Goal: Obtain resource: Obtain resource

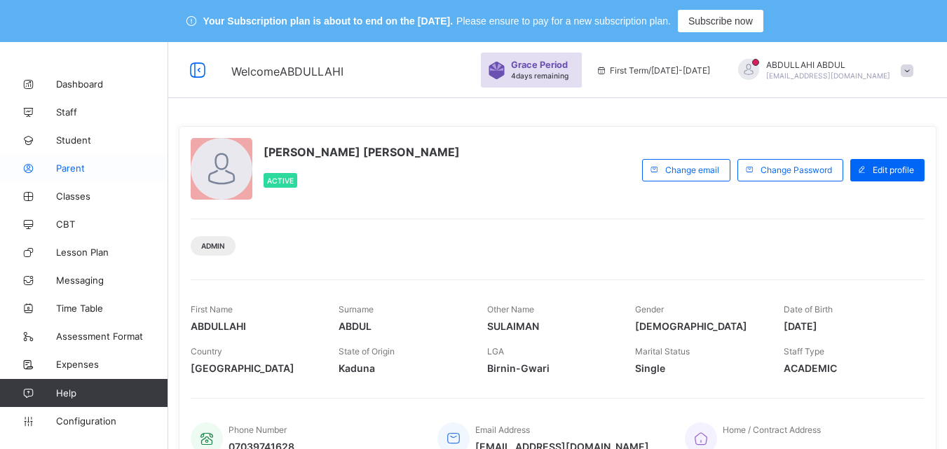
click at [152, 177] on link "Parent" at bounding box center [84, 168] width 168 height 28
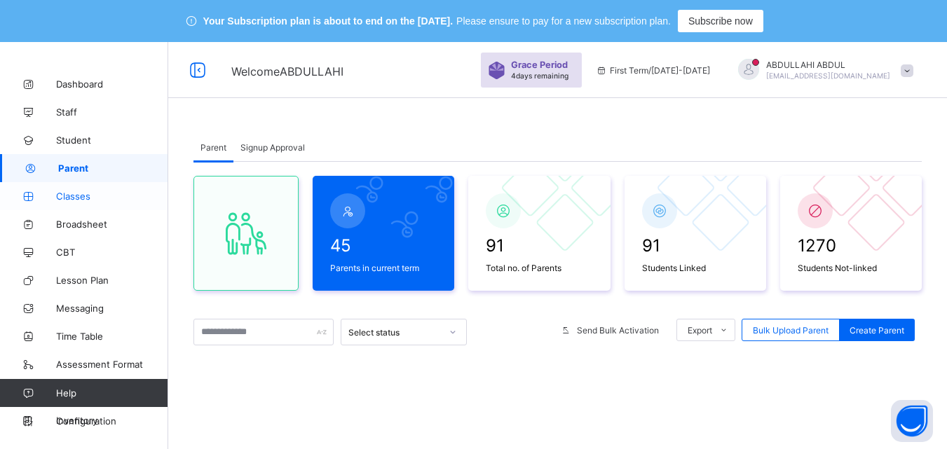
click at [107, 205] on link "Classes" at bounding box center [84, 196] width 168 height 28
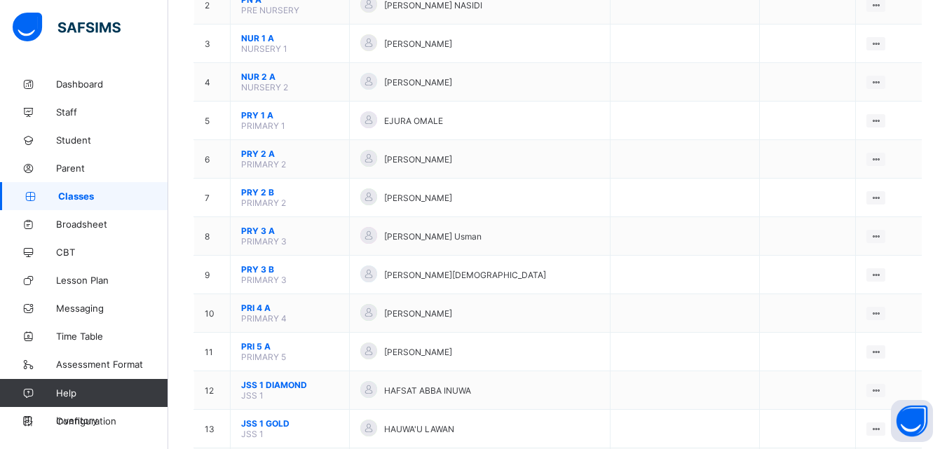
scroll to position [90, 0]
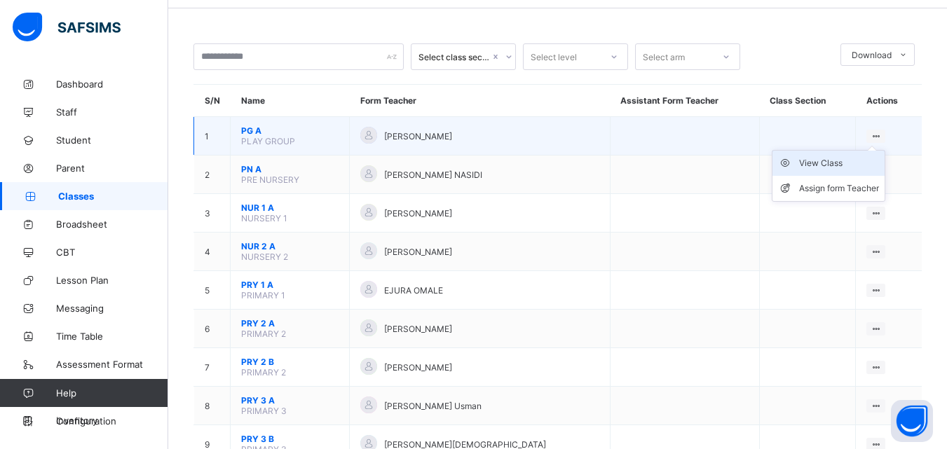
click at [852, 160] on div "View Class" at bounding box center [839, 163] width 80 height 14
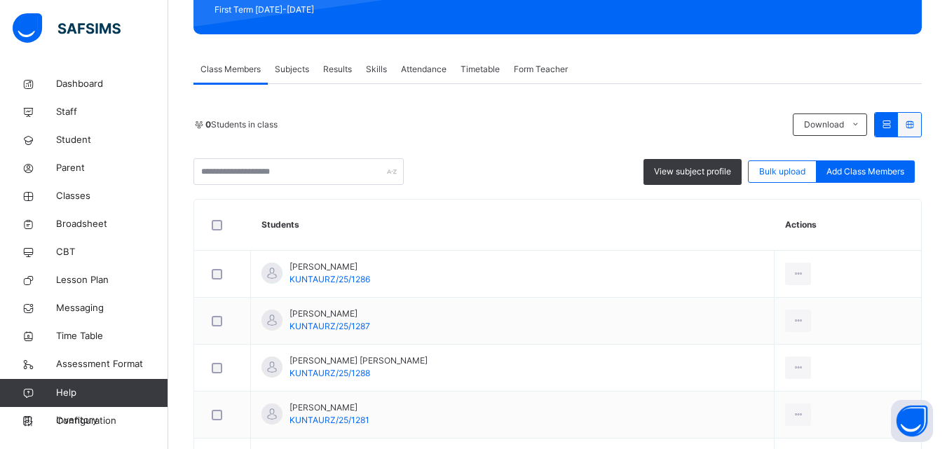
scroll to position [246, 0]
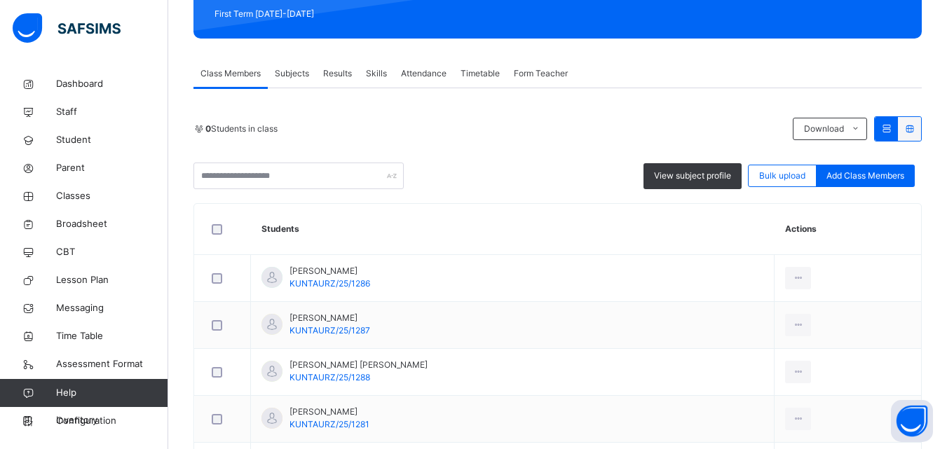
click at [309, 73] on span "Subjects" at bounding box center [292, 73] width 34 height 13
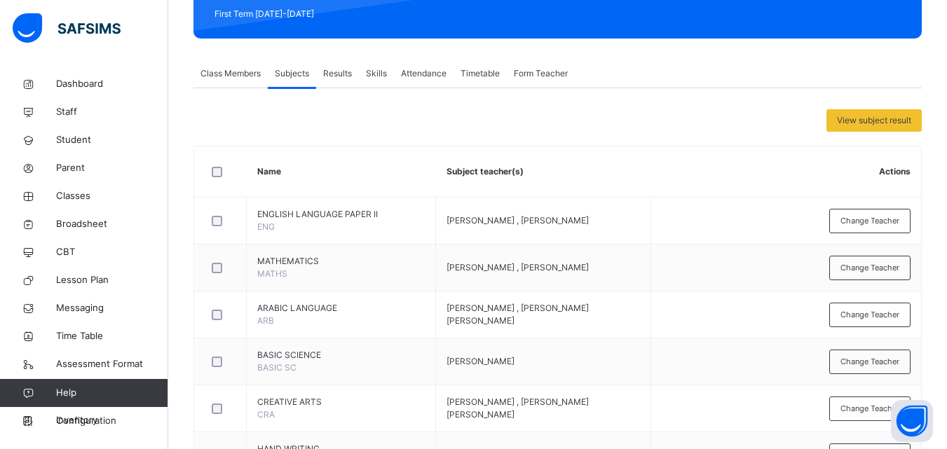
scroll to position [527, 0]
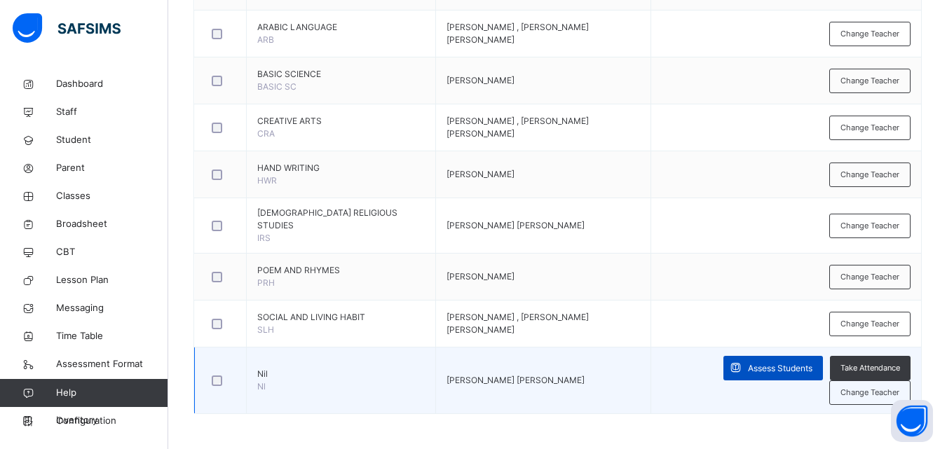
click at [798, 362] on span "Assess Students" at bounding box center [780, 368] width 64 height 13
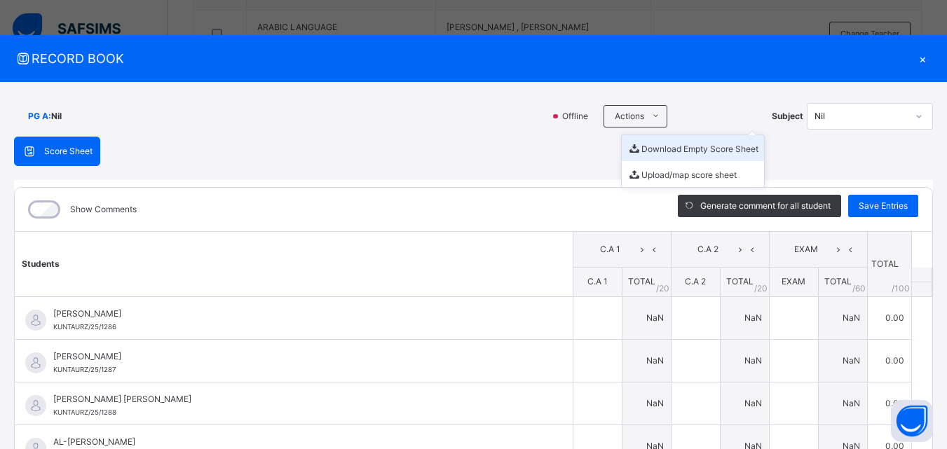
click at [650, 135] on ul "Download Empty Score Sheet Upload/map score sheet" at bounding box center [693, 161] width 144 height 53
click at [662, 144] on li "Download Empty Score Sheet" at bounding box center [693, 148] width 142 height 26
click at [918, 57] on div "×" at bounding box center [922, 58] width 21 height 19
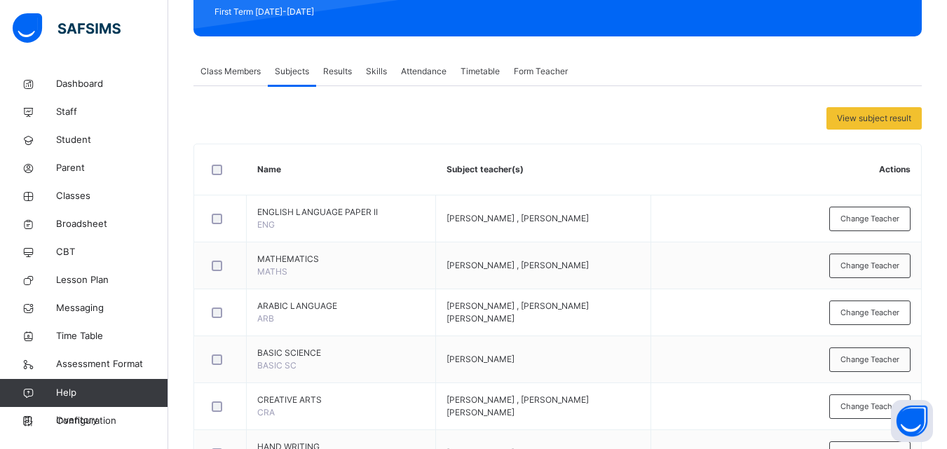
scroll to position [163, 0]
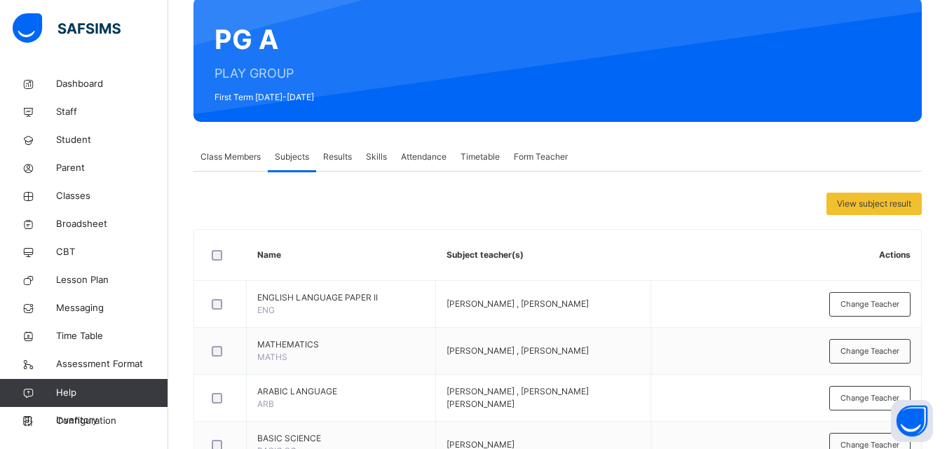
click at [240, 151] on span "Class Members" at bounding box center [230, 157] width 60 height 13
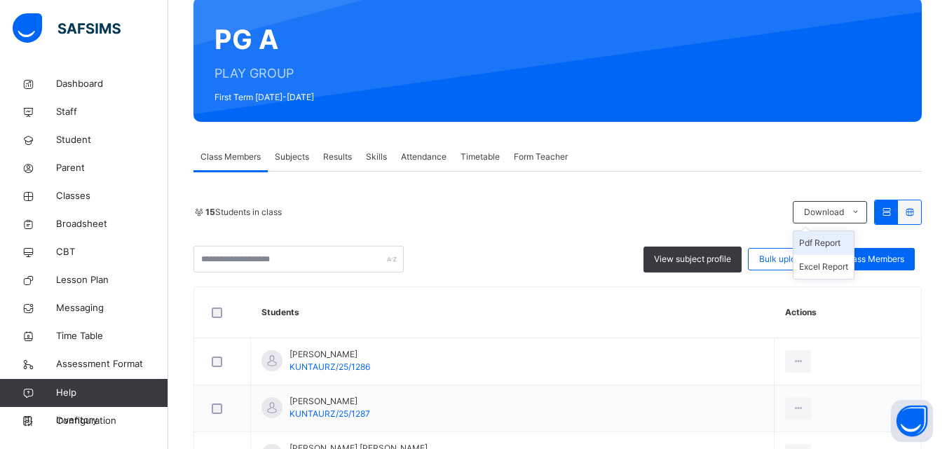
click at [833, 241] on li "Pdf Report" at bounding box center [823, 243] width 60 height 24
click at [109, 210] on link "Classes" at bounding box center [84, 196] width 168 height 28
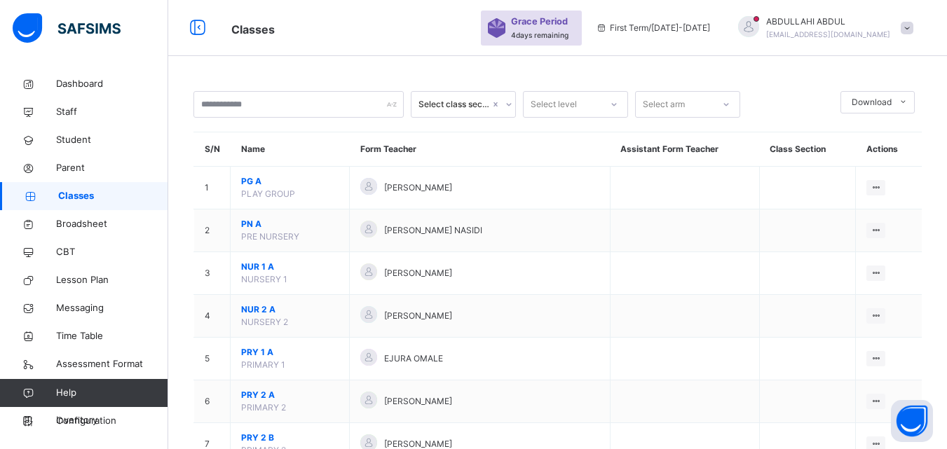
scroll to position [163, 0]
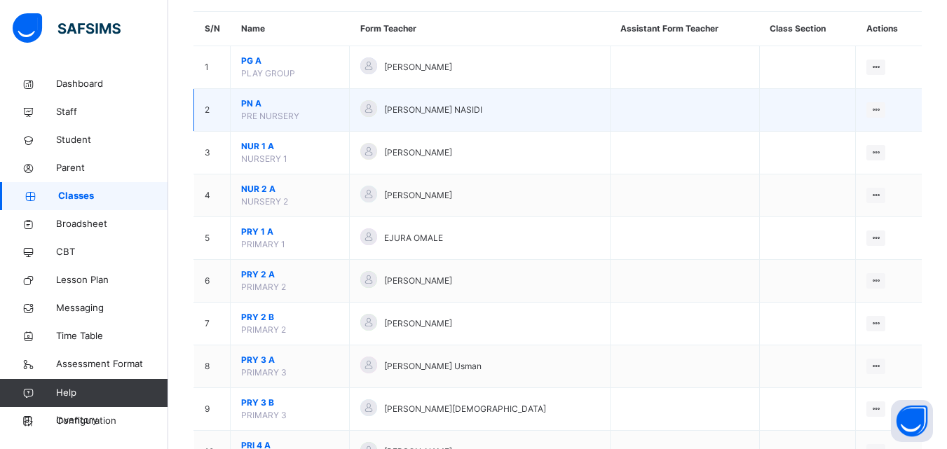
click at [245, 107] on span "PN A" at bounding box center [289, 103] width 97 height 13
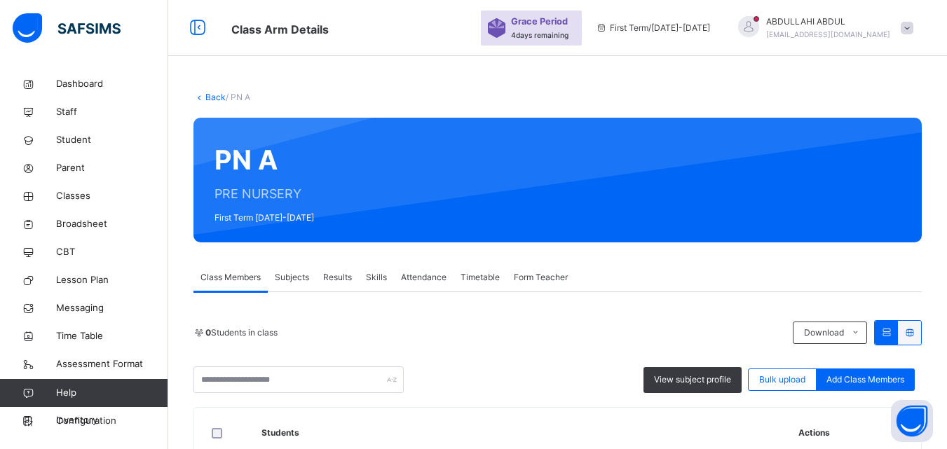
scroll to position [163, 0]
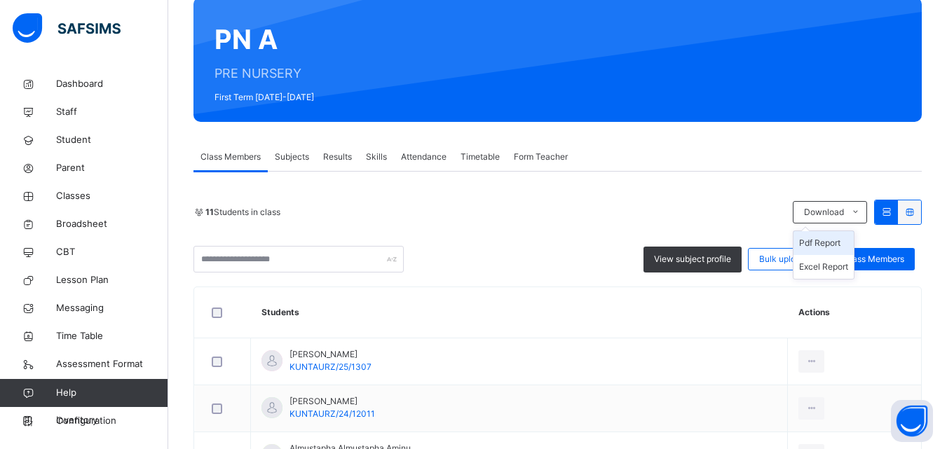
click at [843, 242] on li "Pdf Report" at bounding box center [823, 243] width 60 height 24
click at [831, 240] on li "Pdf Report" at bounding box center [823, 243] width 60 height 24
click at [100, 203] on span "Classes" at bounding box center [112, 196] width 112 height 14
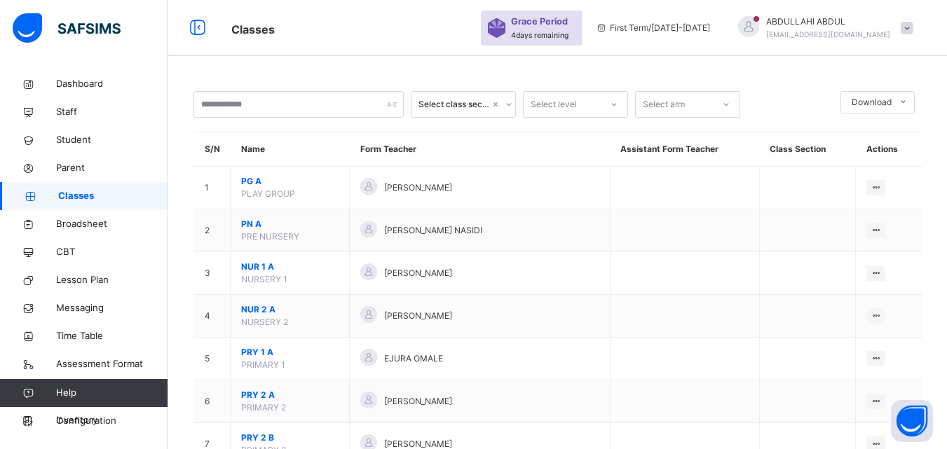
scroll to position [163, 0]
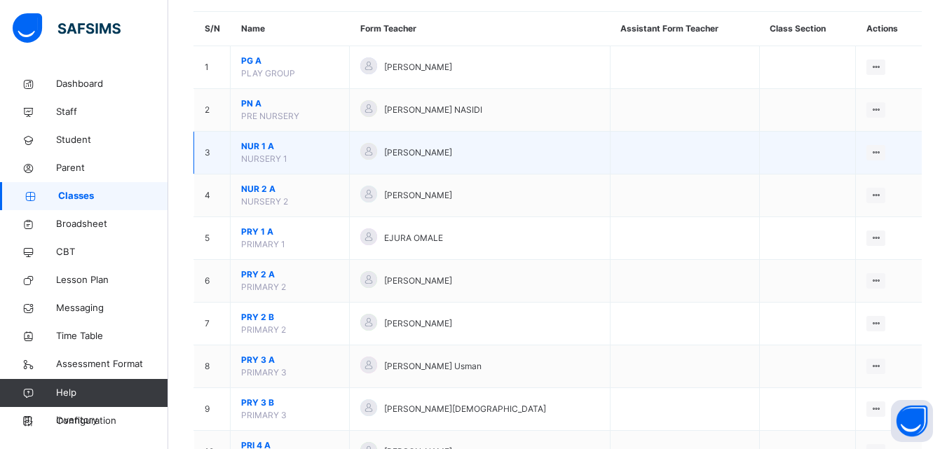
click at [253, 146] on span "NUR 1 A" at bounding box center [289, 146] width 97 height 13
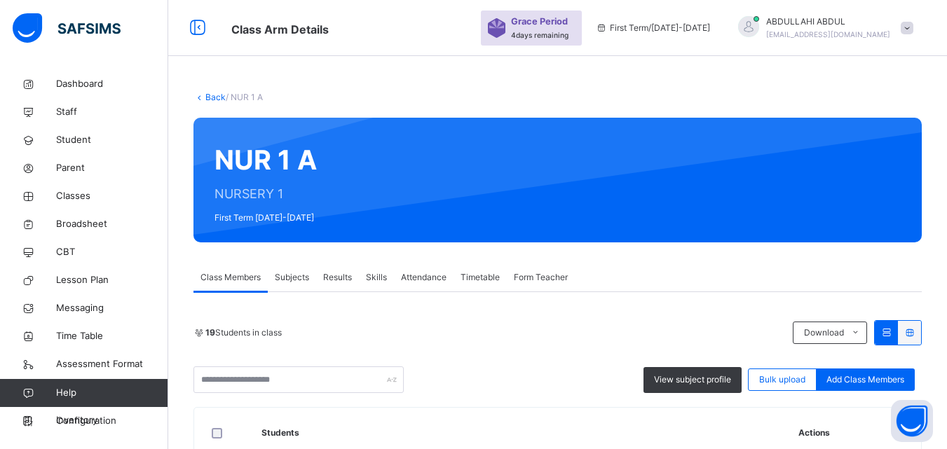
scroll to position [163, 0]
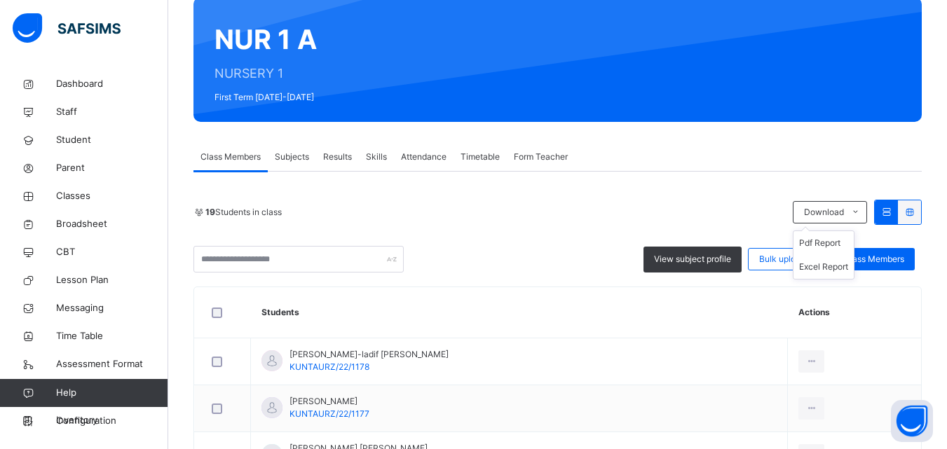
click at [840, 231] on ul "Pdf Report Excel Report" at bounding box center [824, 255] width 62 height 49
click at [828, 240] on li "Pdf Report" at bounding box center [823, 243] width 60 height 24
click at [105, 200] on span "Classes" at bounding box center [112, 196] width 112 height 14
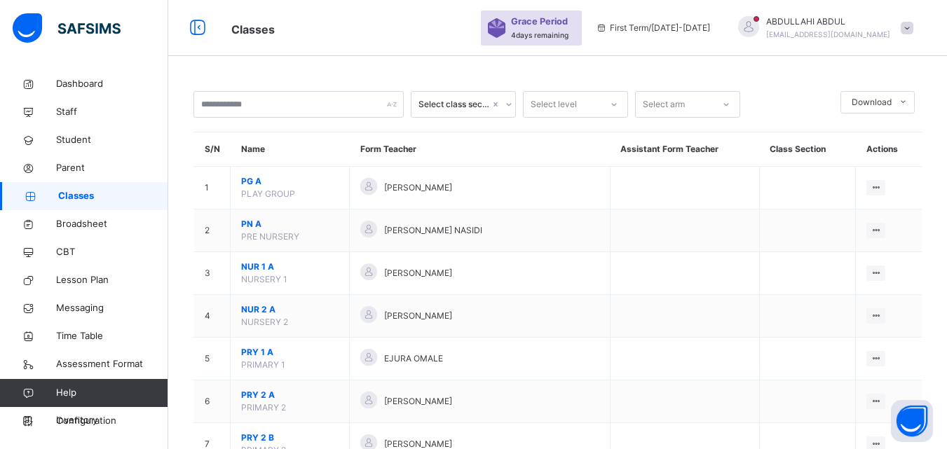
scroll to position [163, 0]
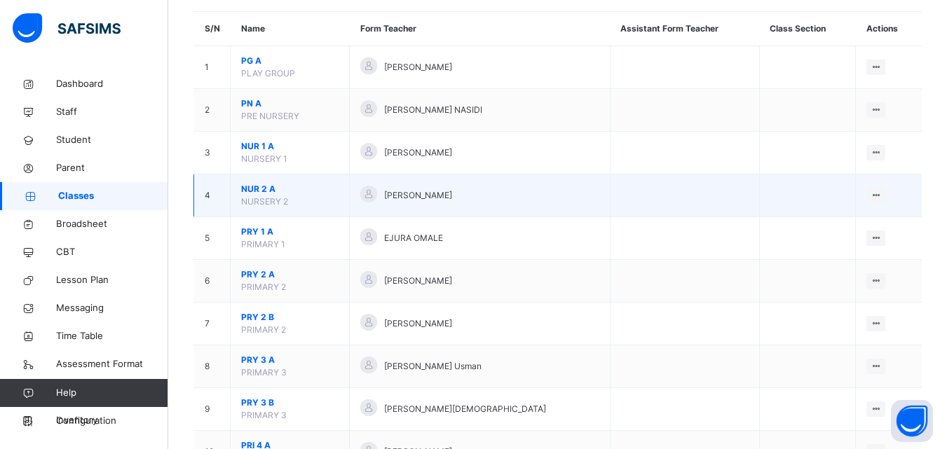
click at [250, 191] on span "NUR 2 A" at bounding box center [289, 189] width 97 height 13
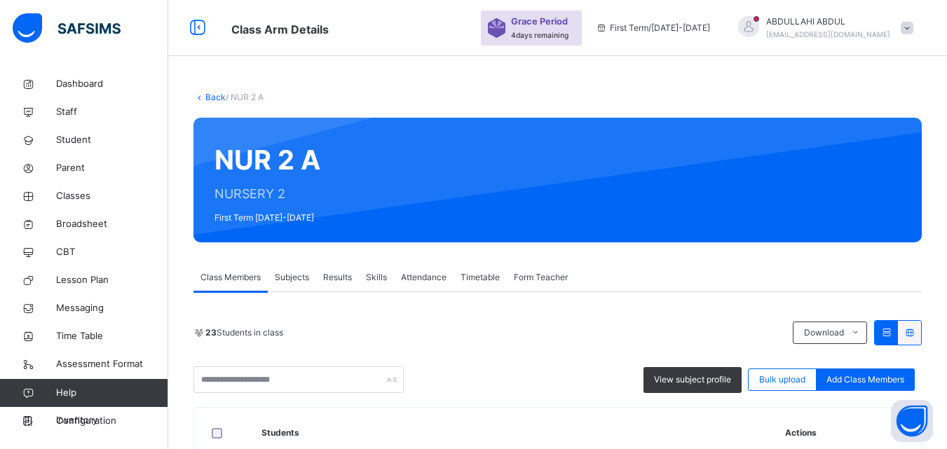
scroll to position [163, 0]
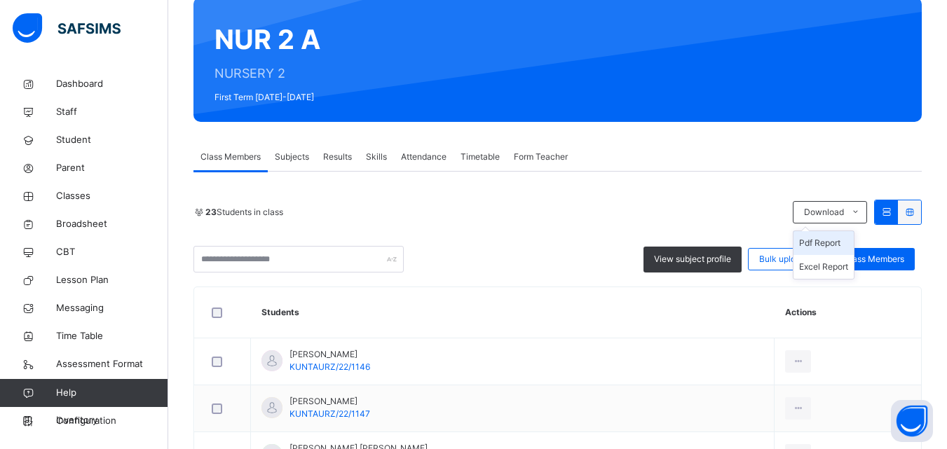
click at [840, 244] on li "Pdf Report" at bounding box center [823, 243] width 60 height 24
click at [90, 191] on span "Classes" at bounding box center [112, 196] width 112 height 14
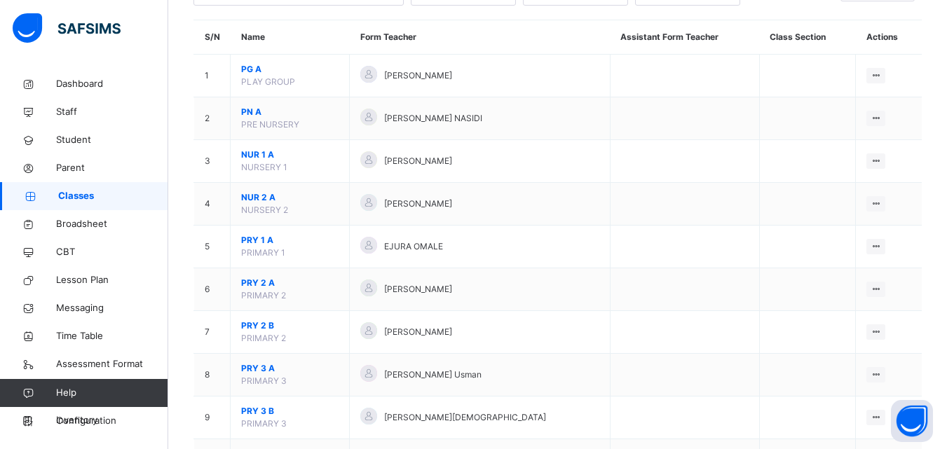
scroll to position [163, 0]
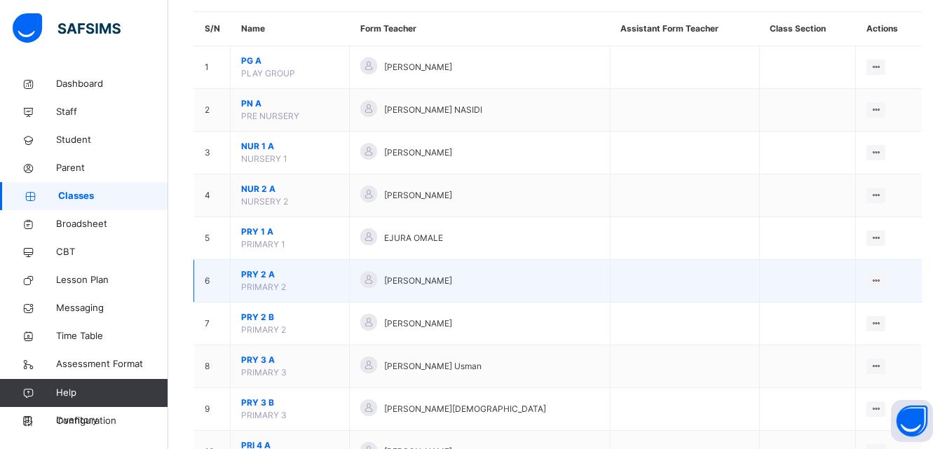
click at [280, 273] on span "PRY 2 A" at bounding box center [289, 274] width 97 height 13
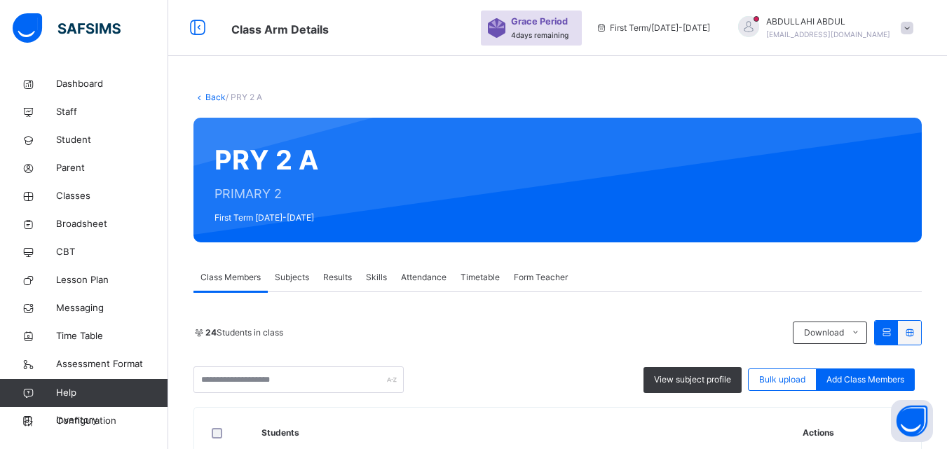
scroll to position [163, 0]
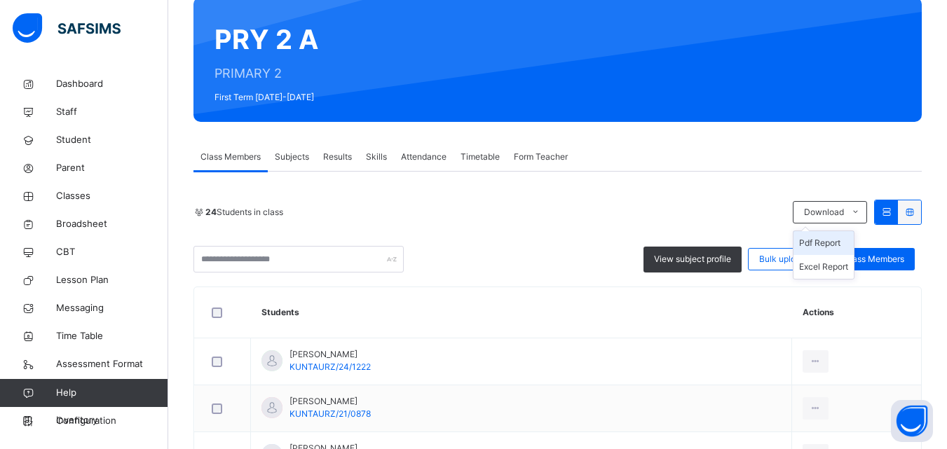
click at [839, 209] on span "Download" at bounding box center [824, 212] width 40 height 13
click at [835, 243] on li "Pdf Report" at bounding box center [823, 243] width 60 height 24
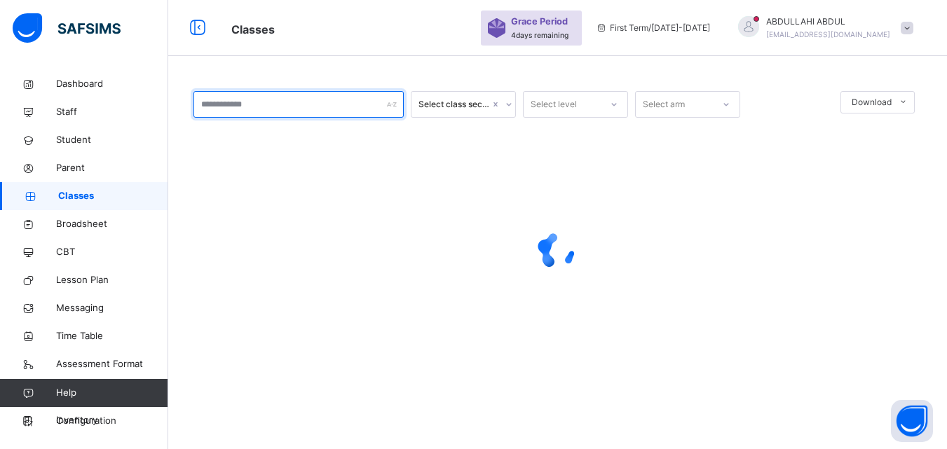
click at [211, 118] on input "text" at bounding box center [298, 104] width 210 height 27
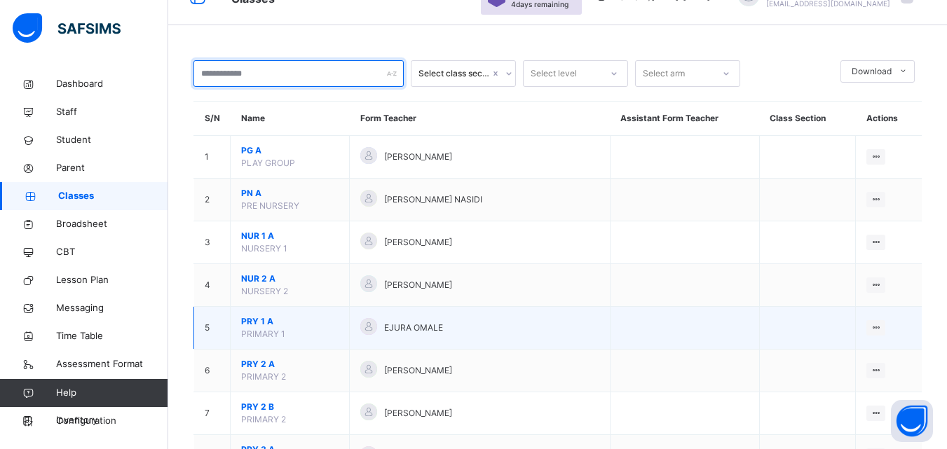
scroll to position [91, 0]
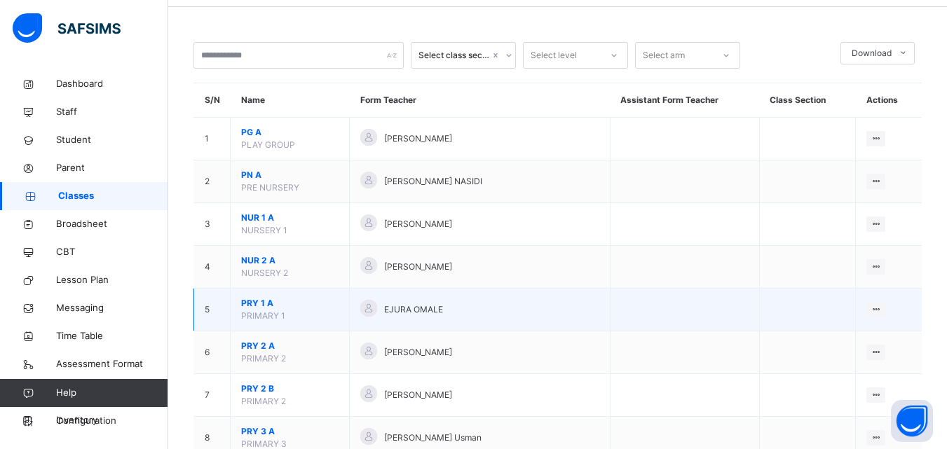
click at [261, 299] on span "PRY 1 A" at bounding box center [289, 303] width 97 height 13
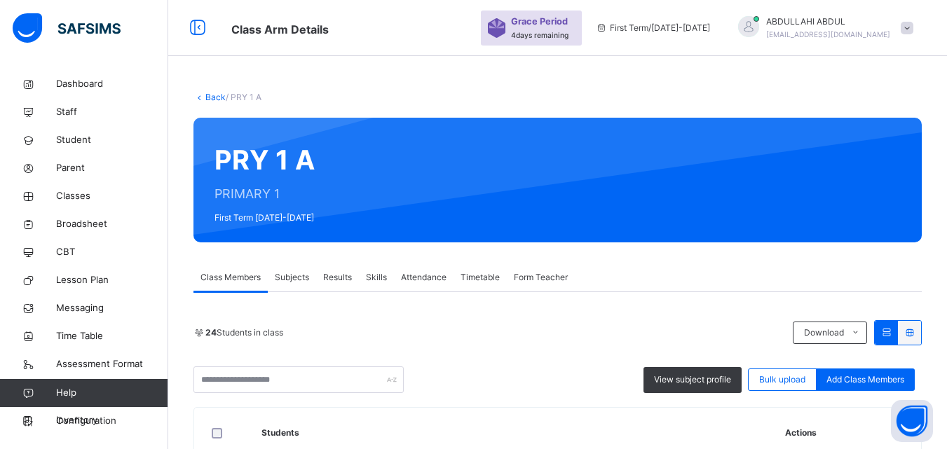
scroll to position [91, 0]
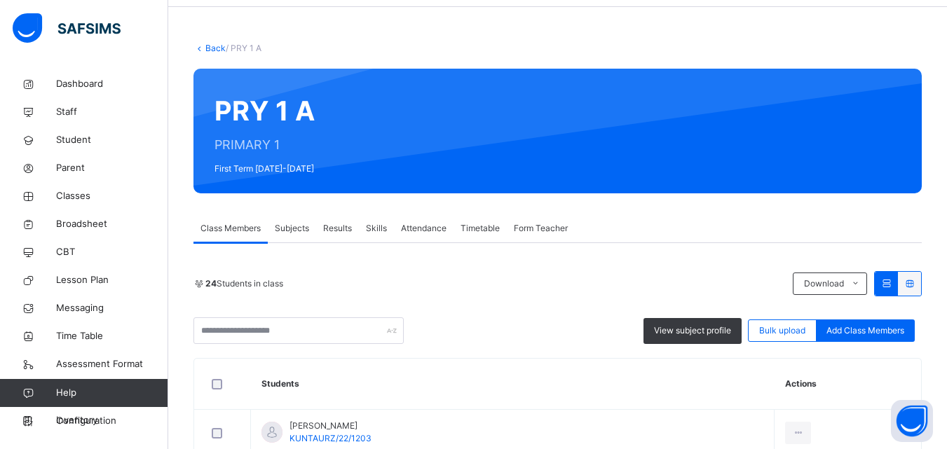
click at [452, 291] on div "24 Students in class Download Pdf Report Excel Report" at bounding box center [557, 283] width 728 height 25
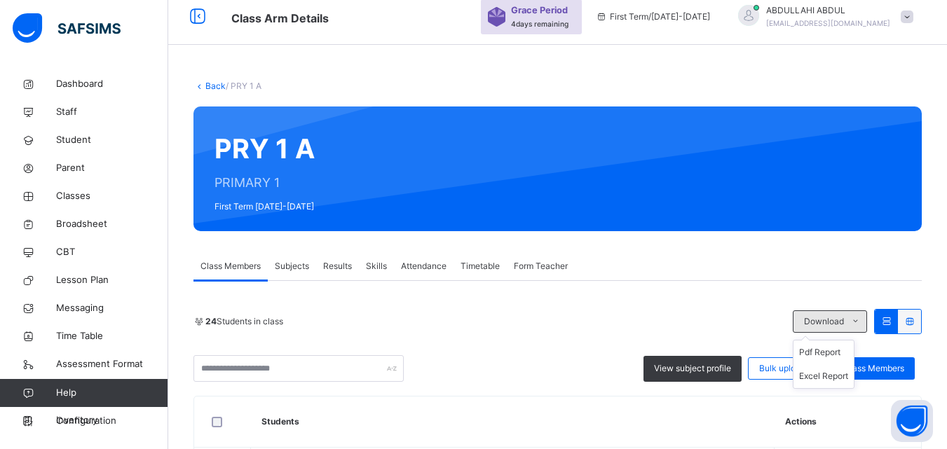
scroll to position [271, 0]
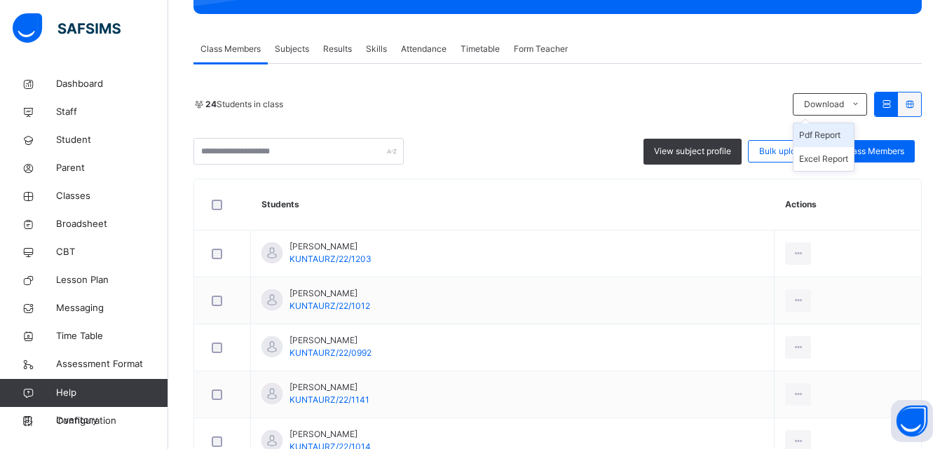
click at [838, 132] on li "Pdf Report" at bounding box center [823, 135] width 60 height 24
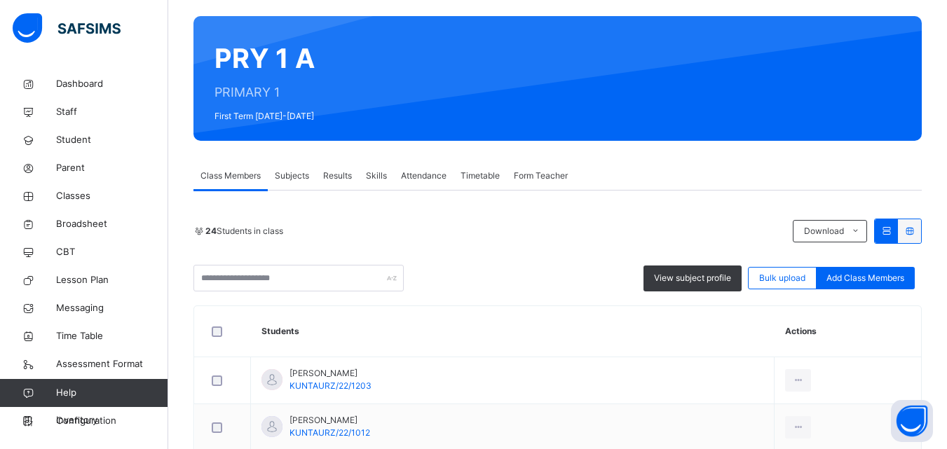
scroll to position [113, 0]
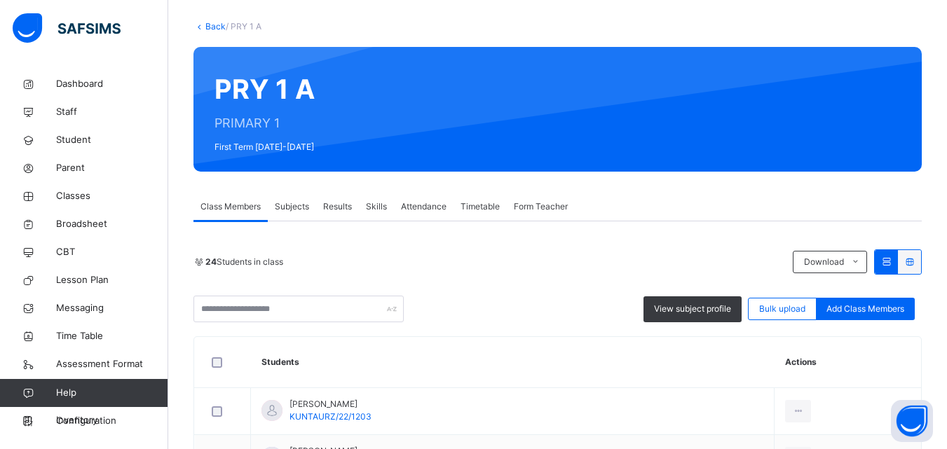
click at [210, 21] on link "Back" at bounding box center [215, 26] width 20 height 11
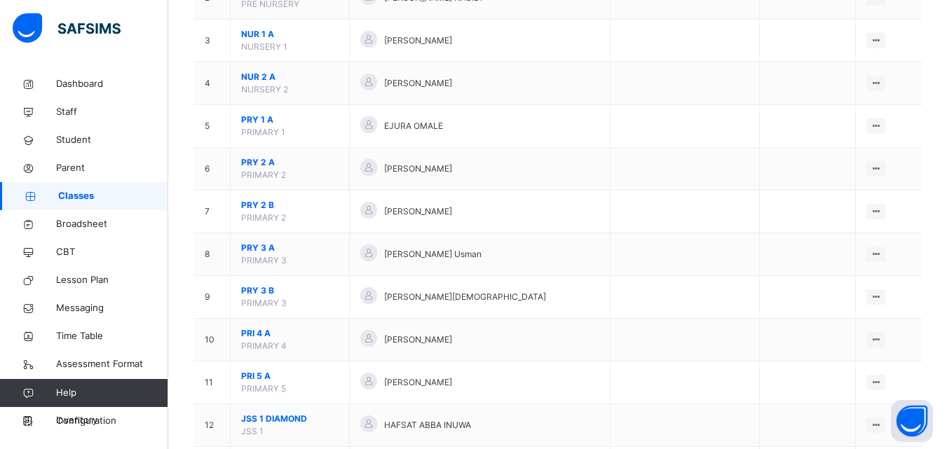
scroll to position [303, 0]
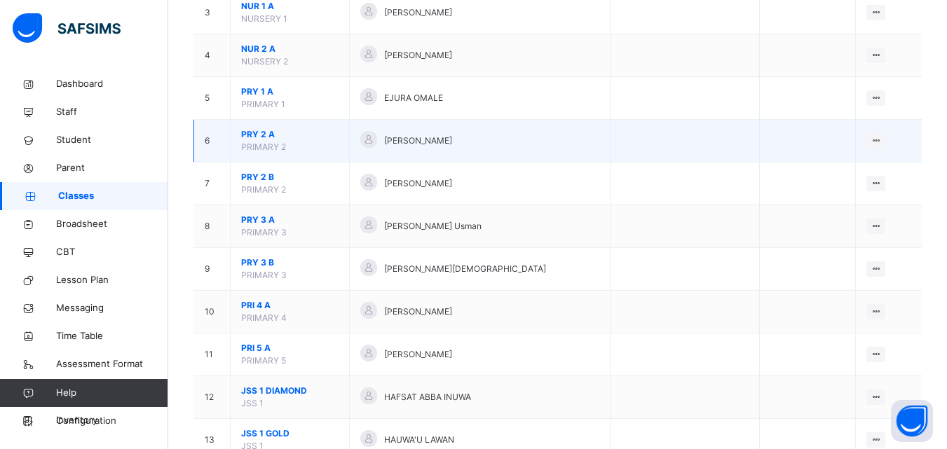
click at [252, 137] on span "PRY 2 A" at bounding box center [289, 134] width 97 height 13
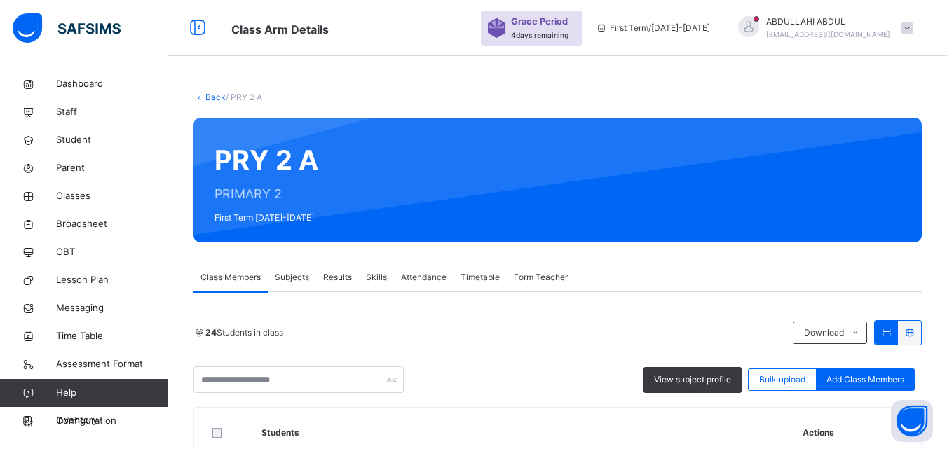
scroll to position [303, 0]
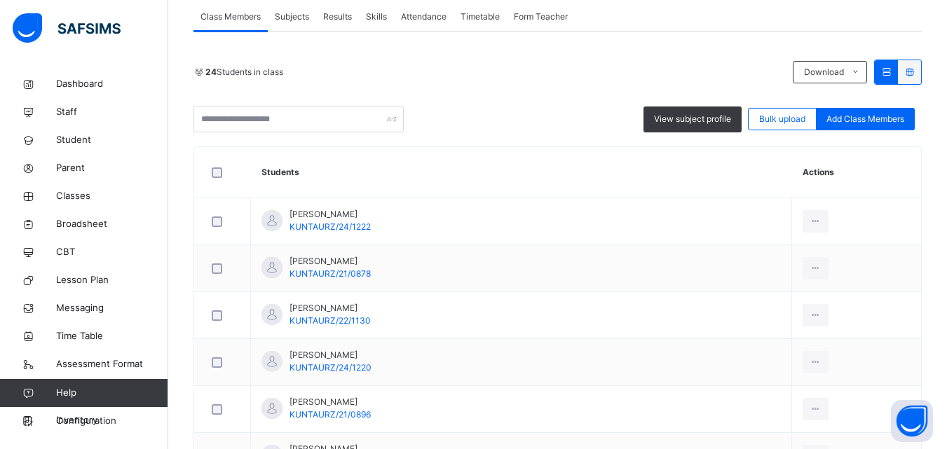
click at [451, 88] on div "24 Students in class Download Pdf Report Excel Report View subject profile Bulk…" at bounding box center [557, 96] width 728 height 73
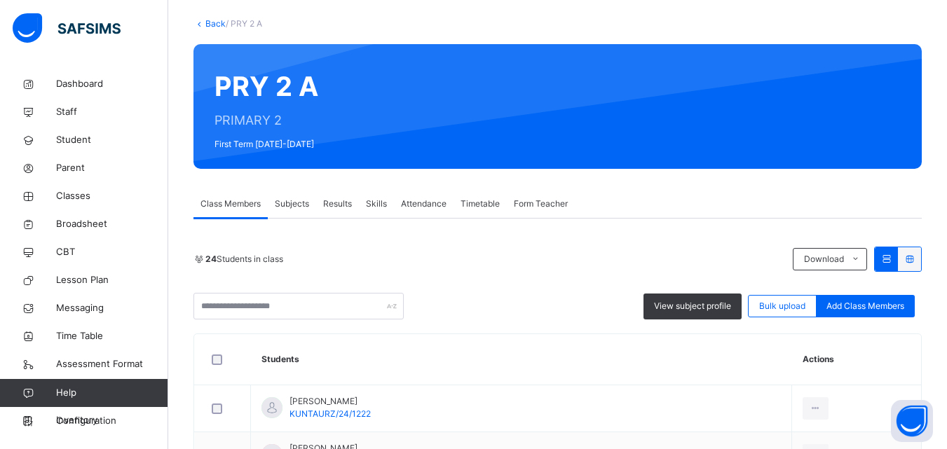
scroll to position [197, 0]
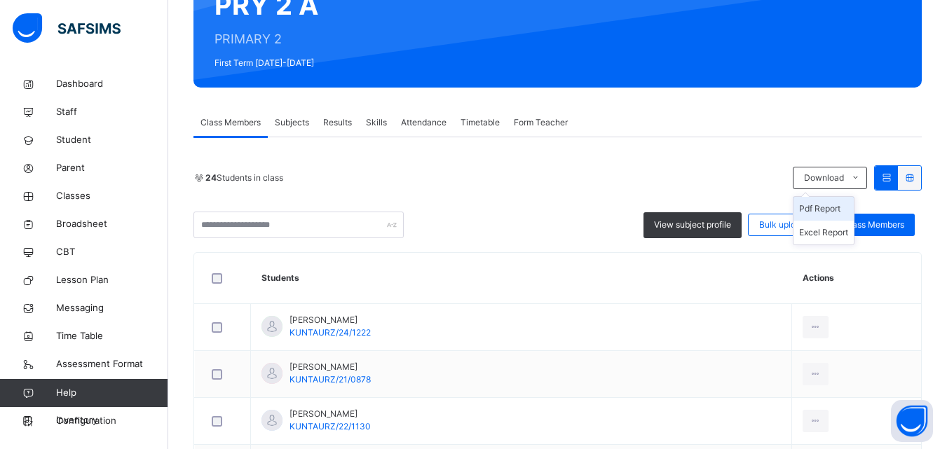
click at [822, 213] on li "Pdf Report" at bounding box center [823, 209] width 60 height 24
click at [830, 209] on li "Pdf Report" at bounding box center [823, 209] width 60 height 24
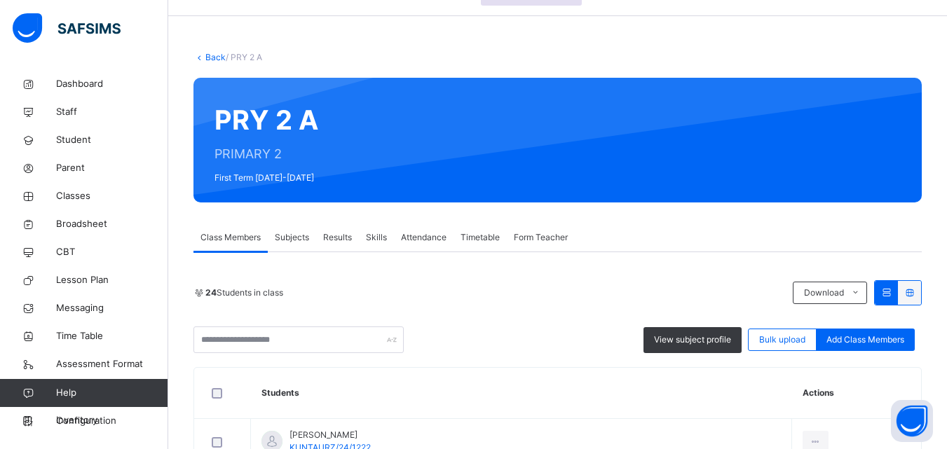
scroll to position [59, 0]
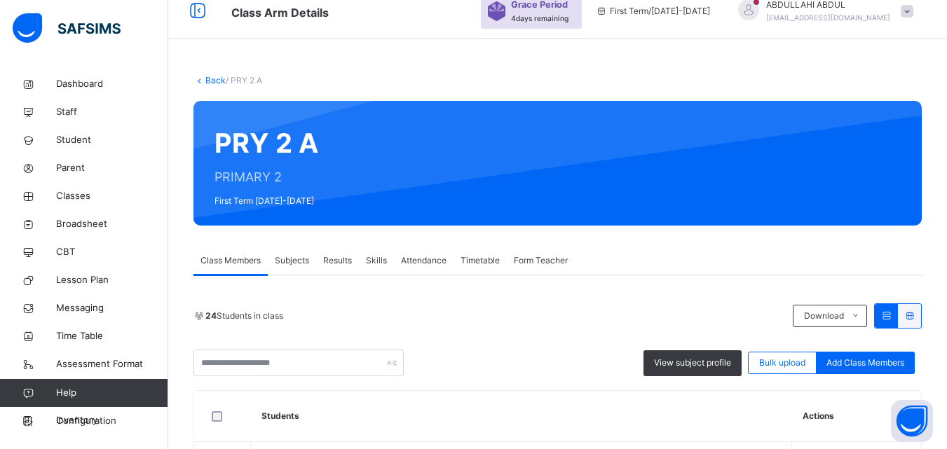
click at [207, 80] on link "Back" at bounding box center [215, 80] width 20 height 11
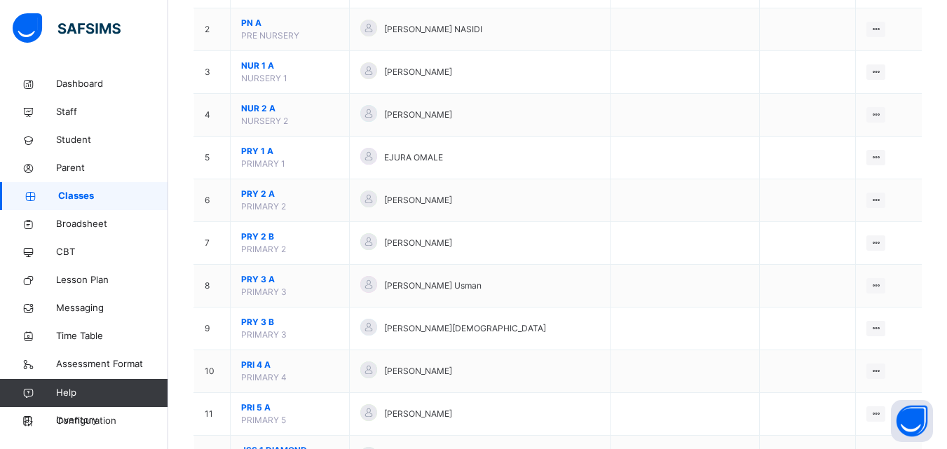
scroll to position [308, 0]
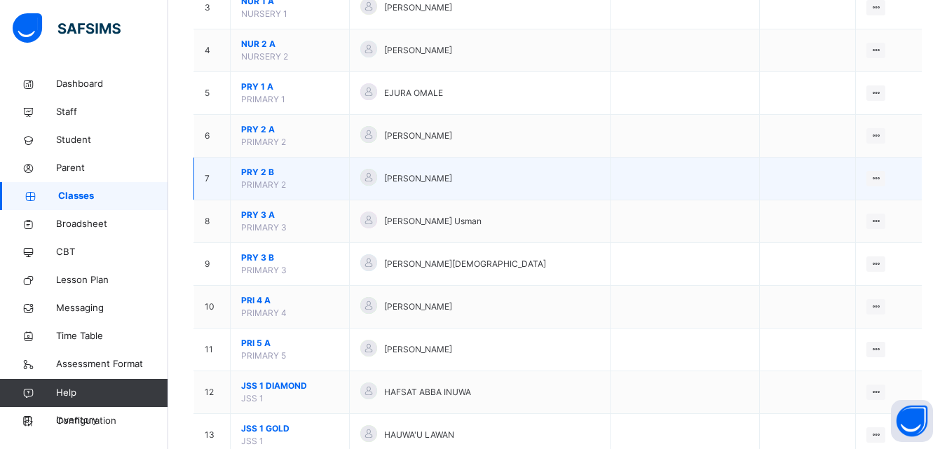
click at [248, 174] on span "PRY 2 B" at bounding box center [289, 172] width 97 height 13
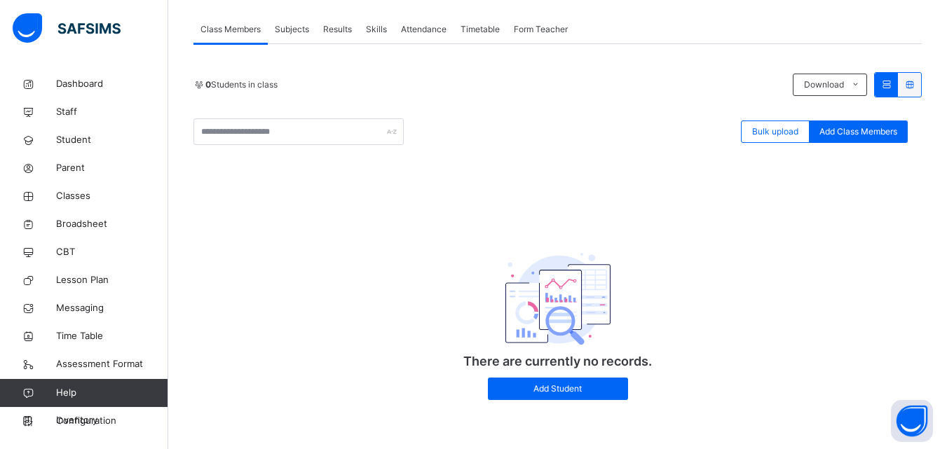
scroll to position [236, 0]
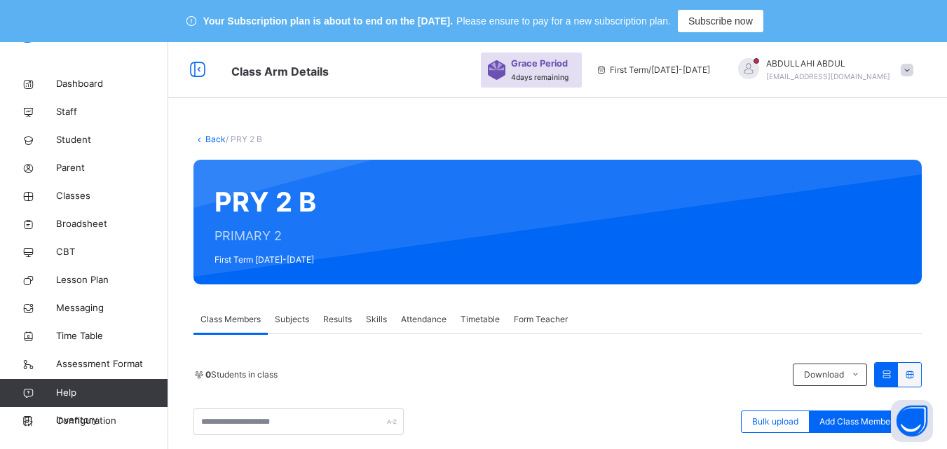
click at [218, 137] on link "Back" at bounding box center [215, 139] width 20 height 11
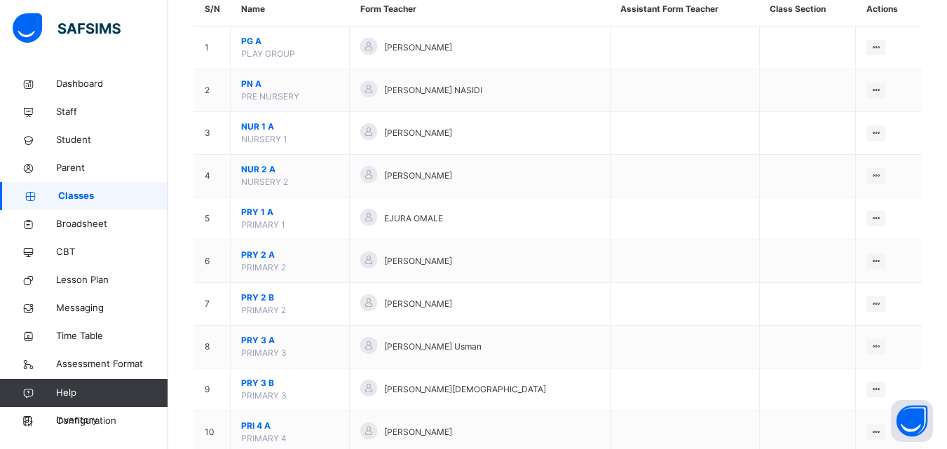
scroll to position [200, 0]
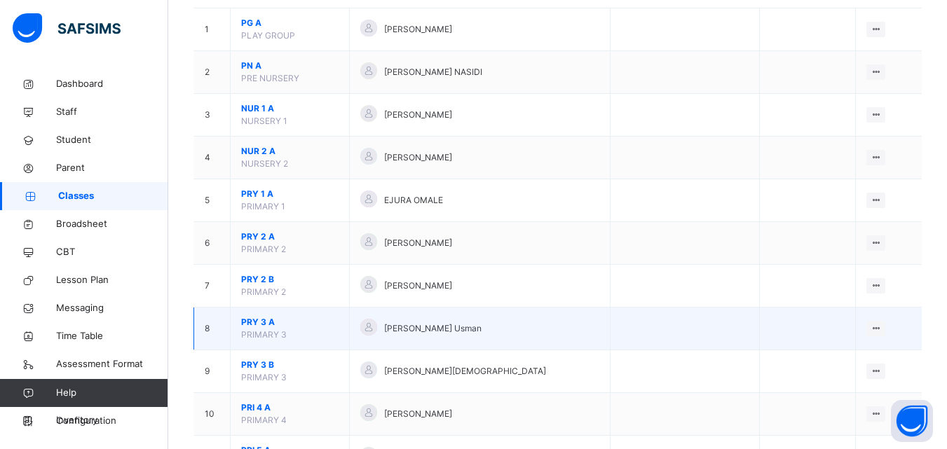
click at [272, 323] on span "PRY 3 A" at bounding box center [289, 322] width 97 height 13
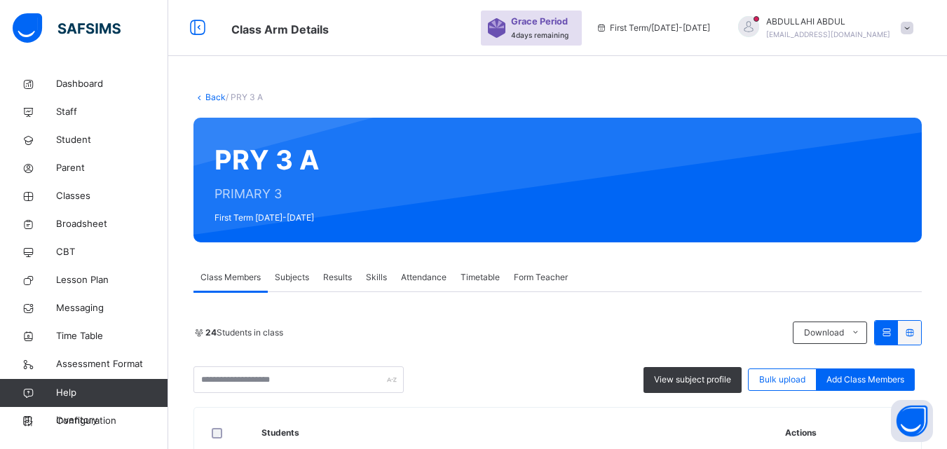
scroll to position [200, 0]
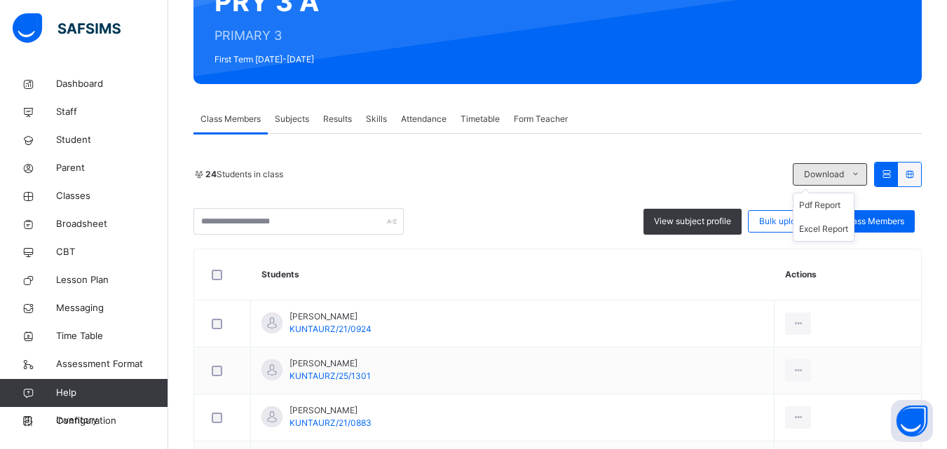
click at [814, 168] on span "Download" at bounding box center [824, 174] width 40 height 13
click at [823, 205] on li "Pdf Report" at bounding box center [823, 205] width 60 height 24
click at [348, 15] on div "PRY 3 A PRIMARY 3 First Term [DATE]-[DATE]" at bounding box center [557, 21] width 728 height 125
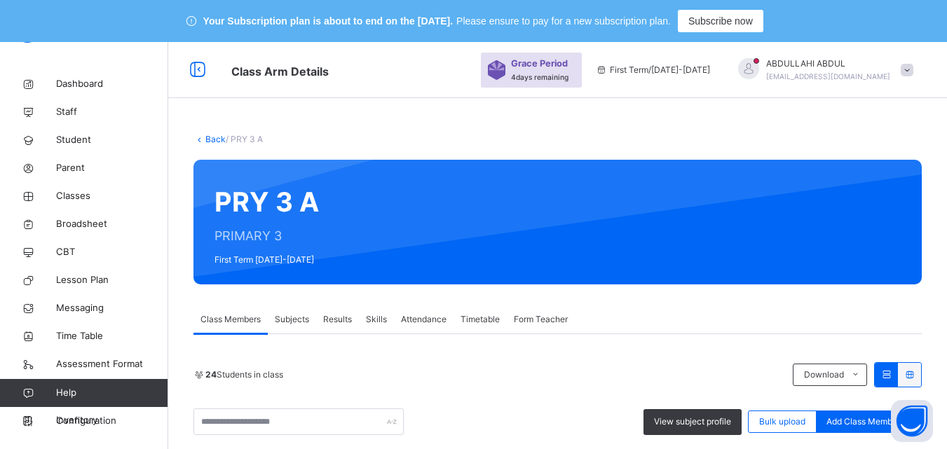
click at [214, 137] on link "Back" at bounding box center [215, 139] width 20 height 11
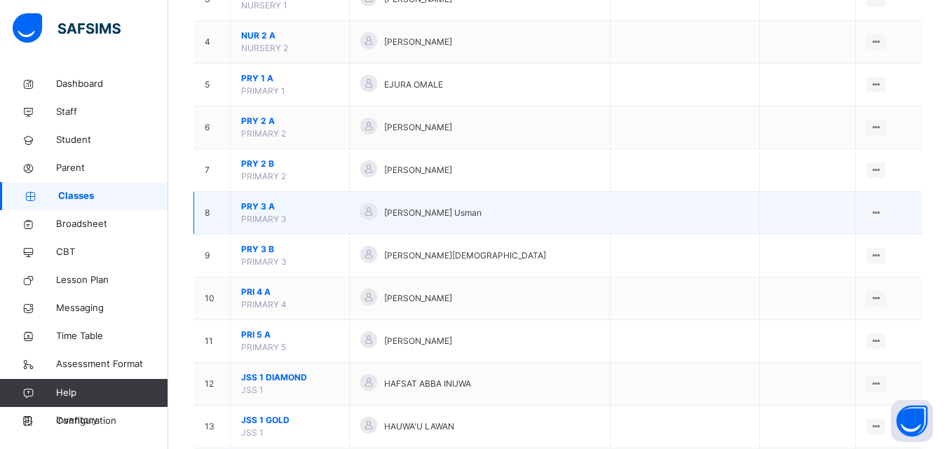
scroll to position [320, 0]
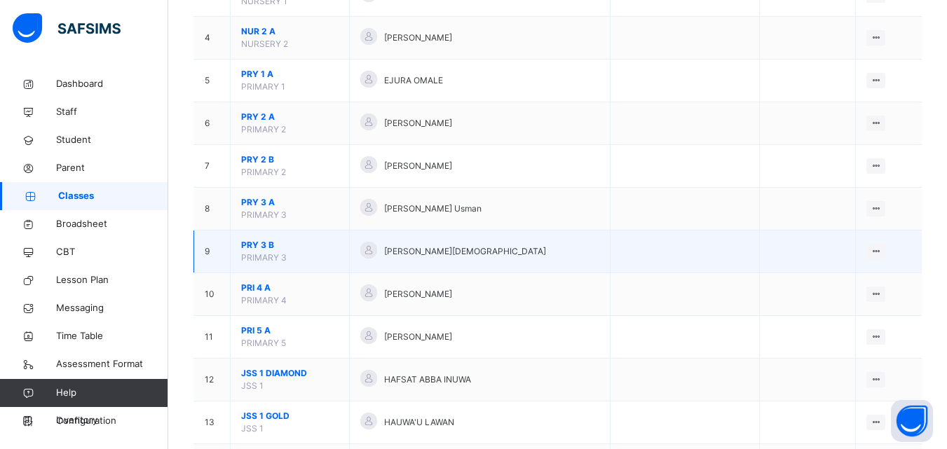
click at [282, 241] on span "PRY 3 B" at bounding box center [289, 245] width 97 height 13
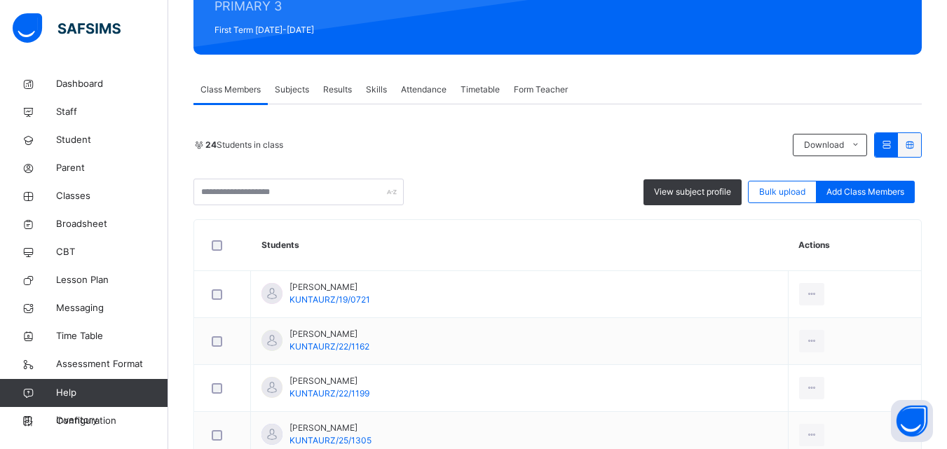
scroll to position [182, 0]
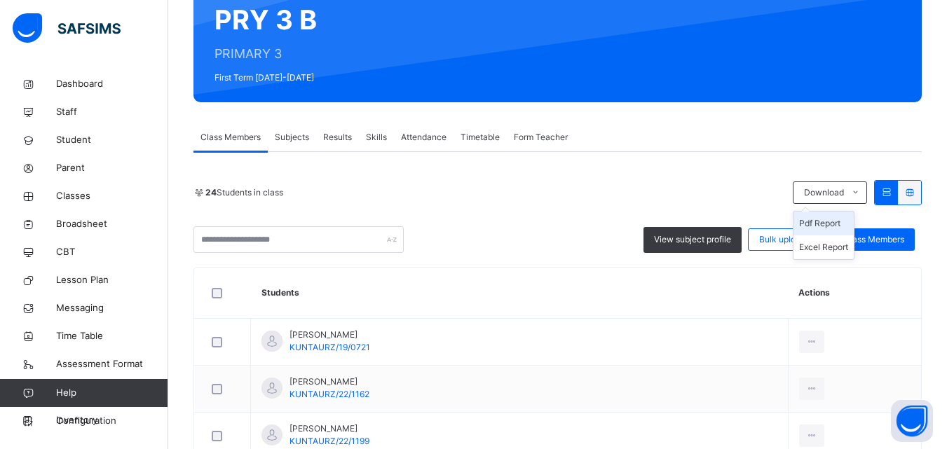
click at [844, 219] on li "Pdf Report" at bounding box center [823, 224] width 60 height 24
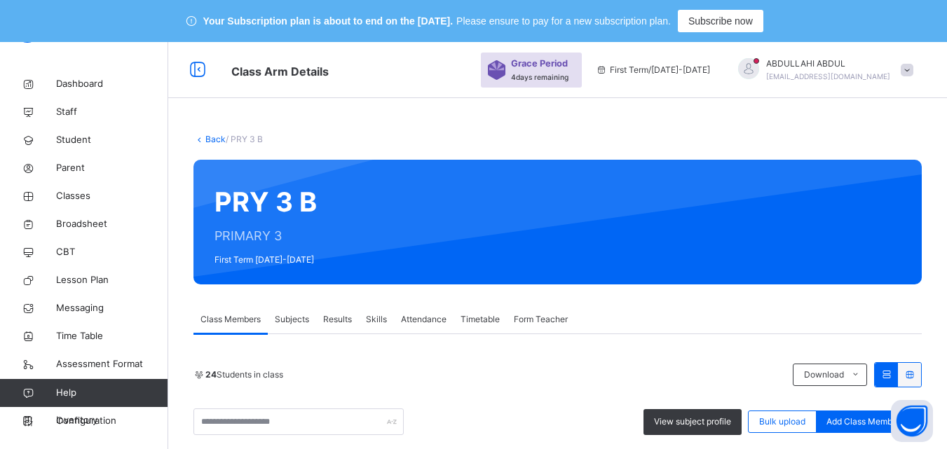
click at [214, 144] on link "Back" at bounding box center [215, 139] width 20 height 11
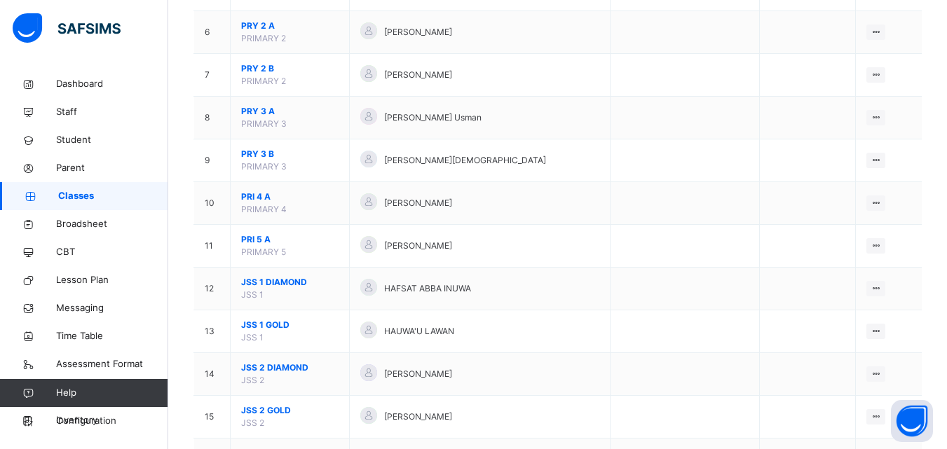
scroll to position [468, 0]
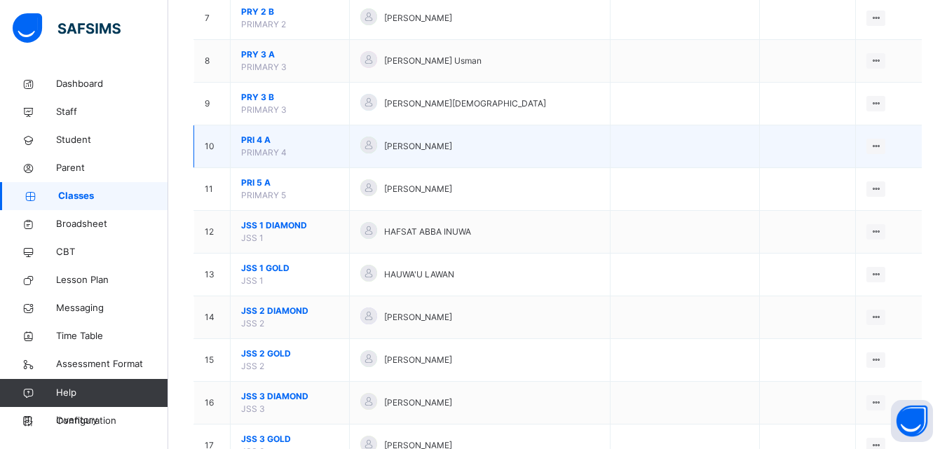
click at [257, 149] on span "PRIMARY 4" at bounding box center [264, 152] width 46 height 11
click at [255, 142] on span "PRI 4 A" at bounding box center [289, 140] width 97 height 13
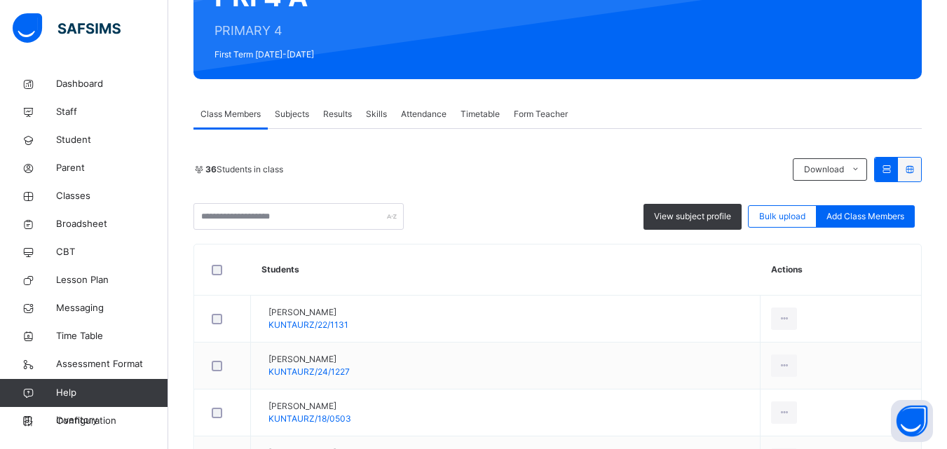
scroll to position [254, 0]
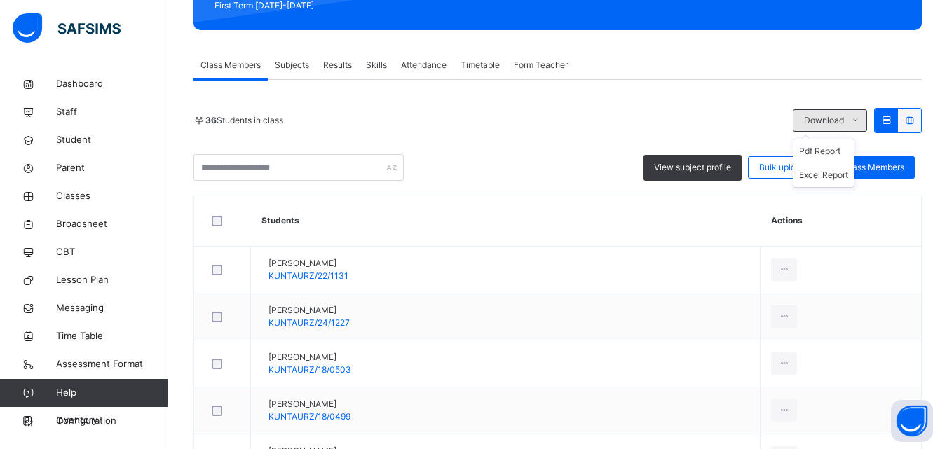
click at [844, 123] on span "Download" at bounding box center [824, 120] width 40 height 13
click at [831, 158] on li "Pdf Report" at bounding box center [823, 151] width 60 height 24
click at [122, 200] on span "Classes" at bounding box center [112, 196] width 112 height 14
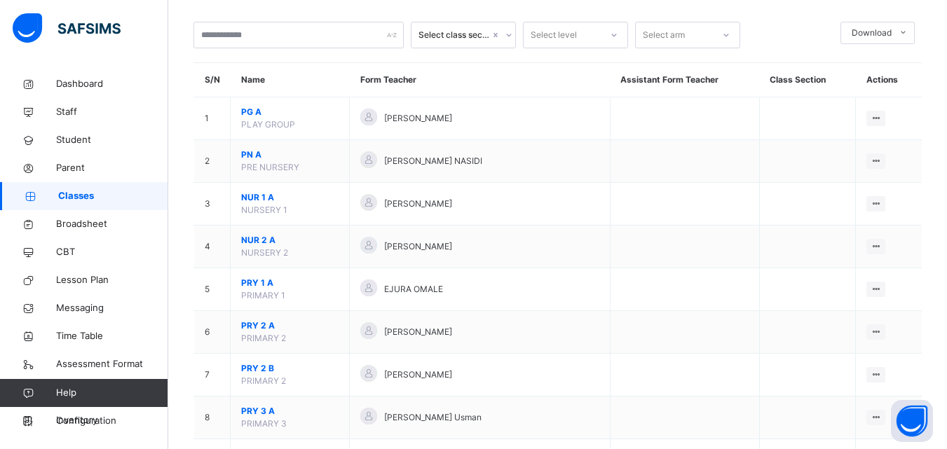
scroll to position [647, 0]
